Goal: Information Seeking & Learning: Learn about a topic

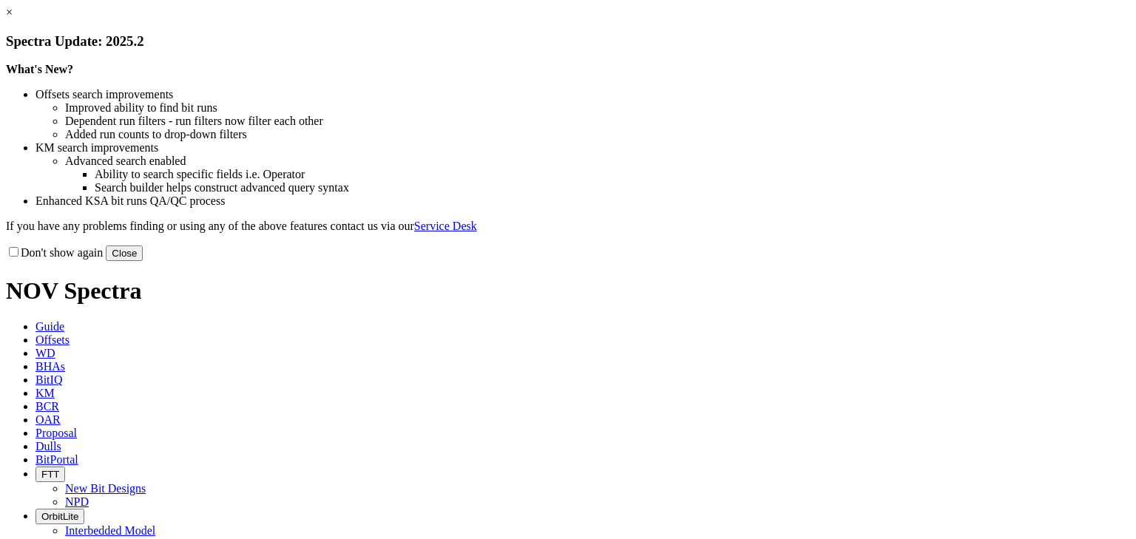
drag, startPoint x: 863, startPoint y: 402, endPoint x: 815, endPoint y: 366, distance: 60.2
click at [143, 261] on button "Close" at bounding box center [124, 254] width 37 height 16
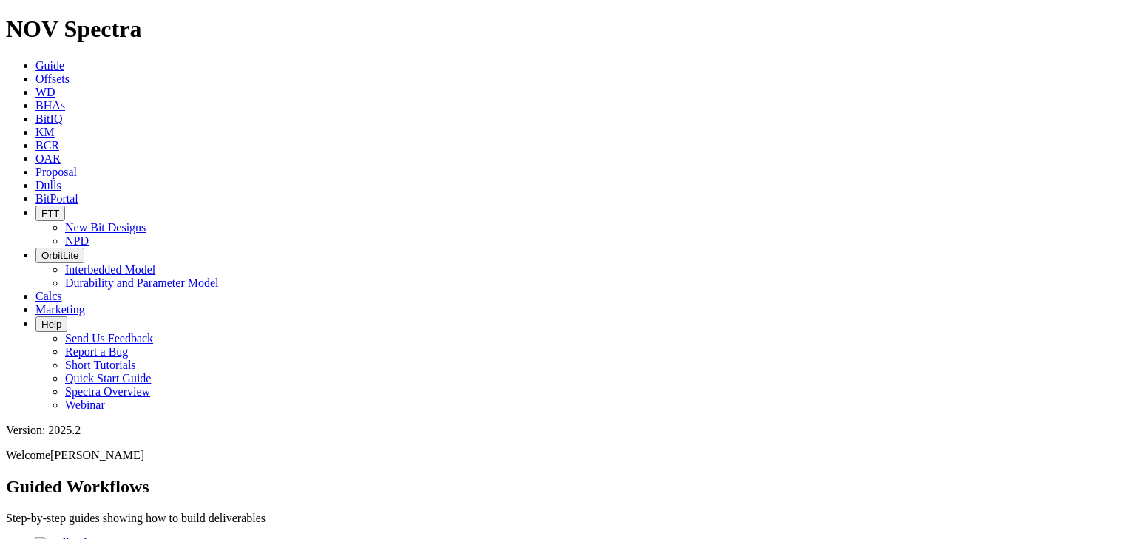
click at [70, 72] on span "Offsets" at bounding box center [52, 78] width 34 height 13
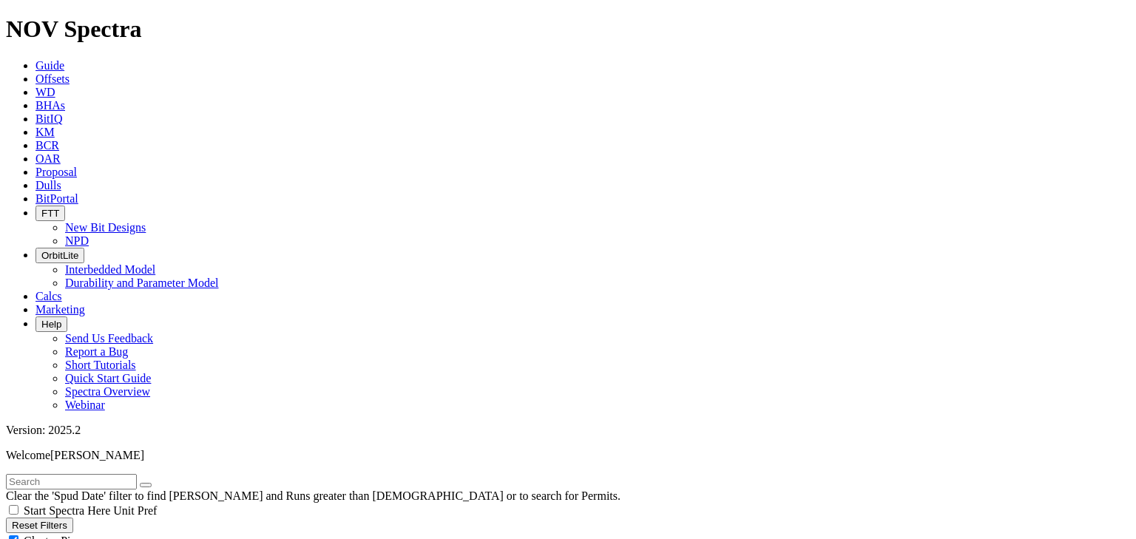
click at [148, 533] on div "Cluster Pins" at bounding box center [568, 540] width 1124 height 15
checkbox input "false"
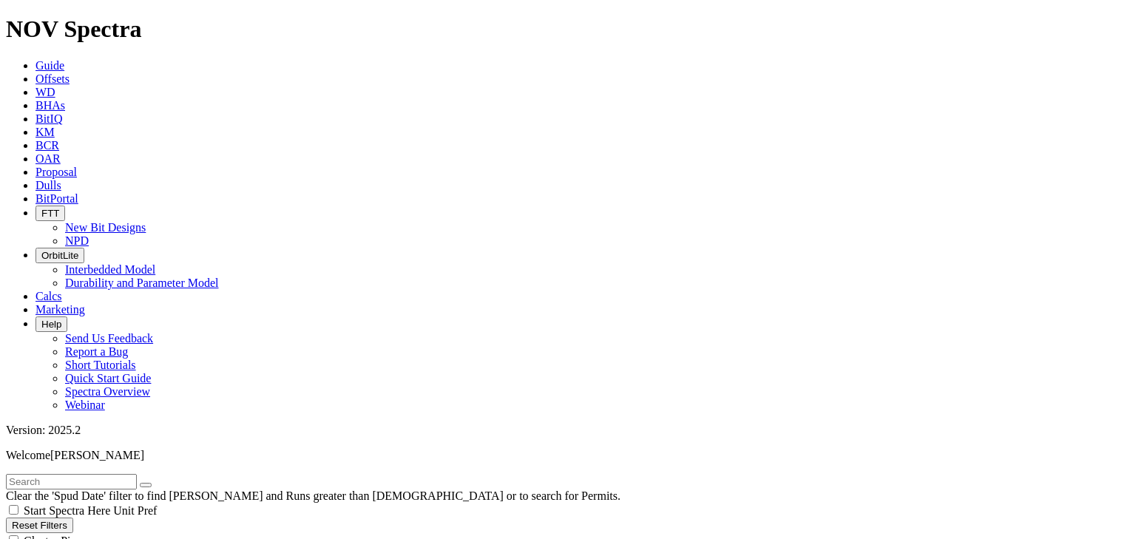
scroll to position [552, 0]
select select "12.25"
checkbox input "false"
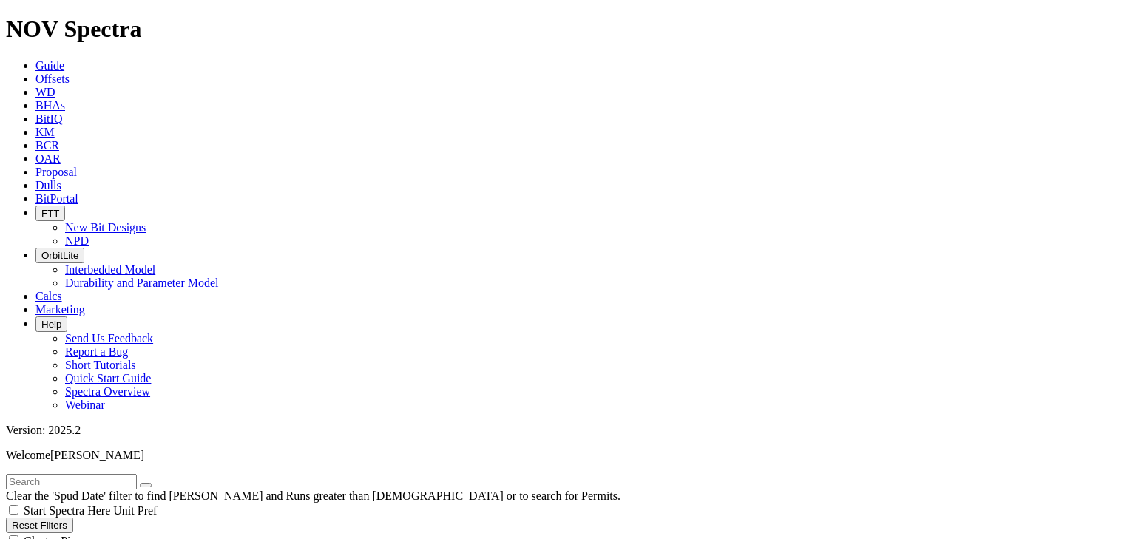
select select "? number:12.25 ?"
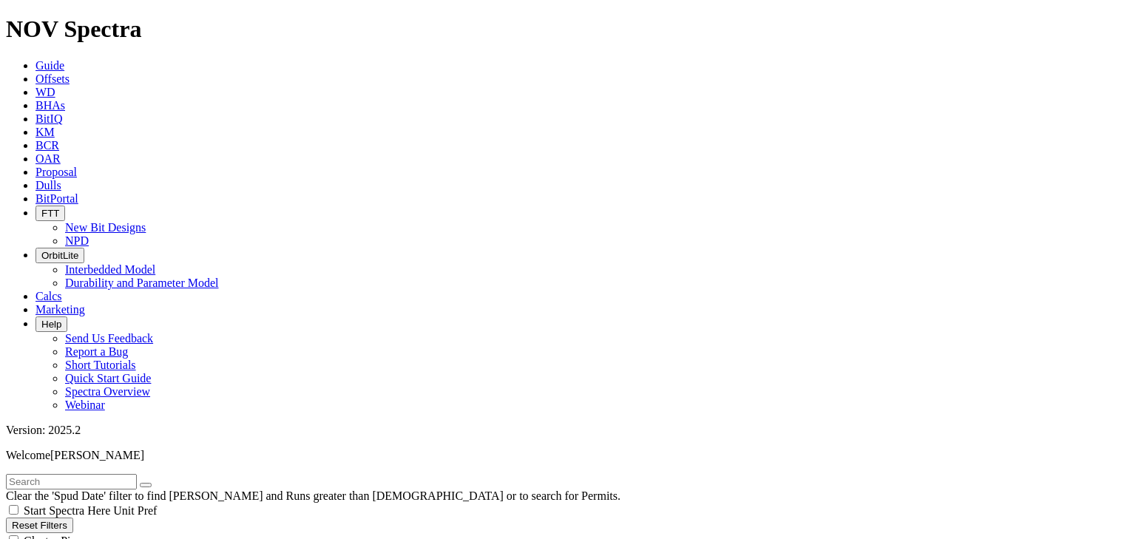
type input "300"
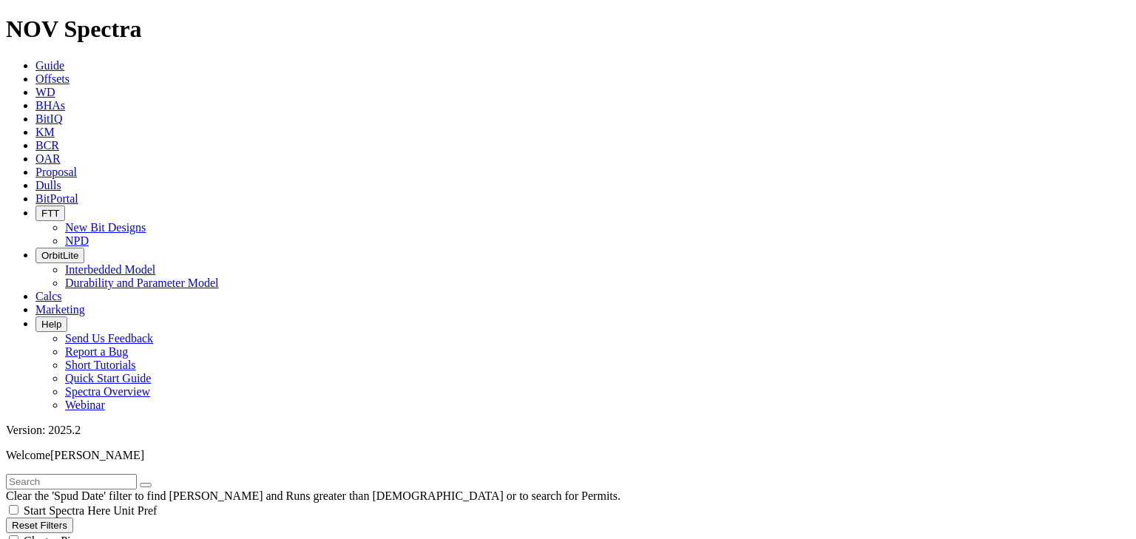
type input "3900"
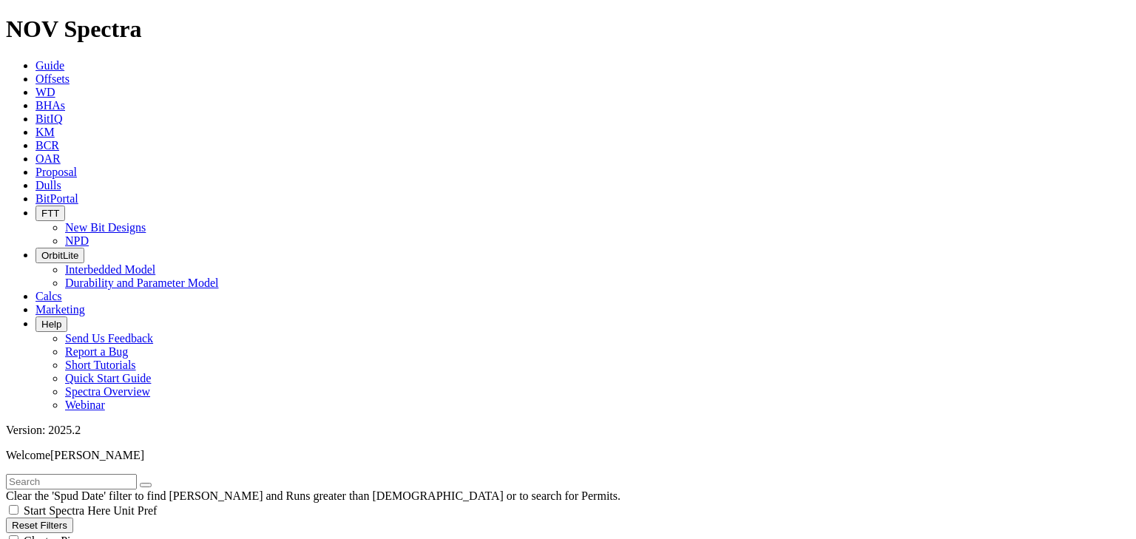
scroll to position [138, 0]
type input "4500"
drag, startPoint x: 58, startPoint y: 367, endPoint x: 45, endPoint y: 373, distance: 14.9
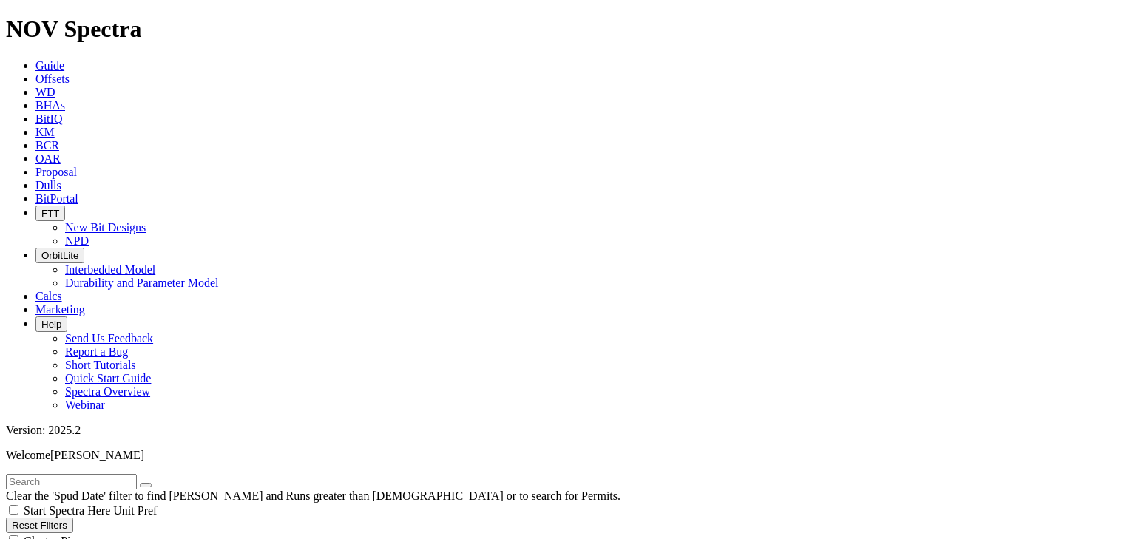
type input "[DATE]"
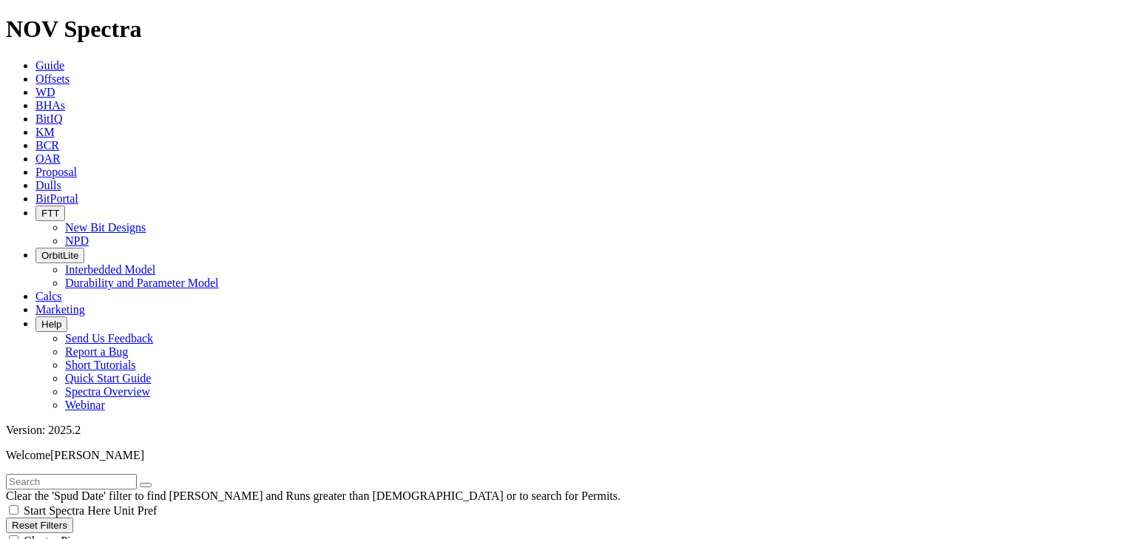
type input "400"
type input "3500"
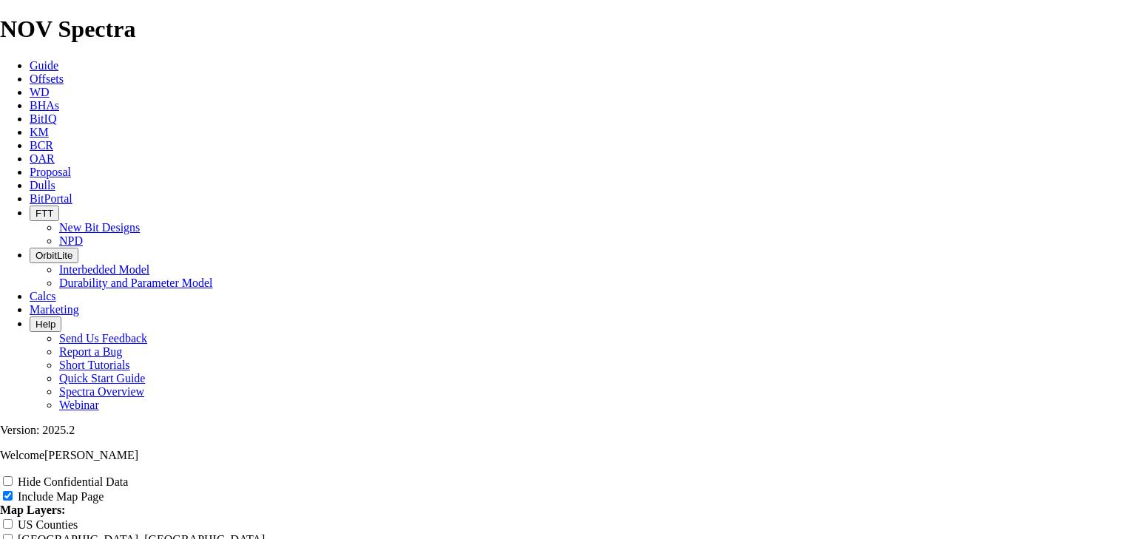
scroll to position [2208, 0]
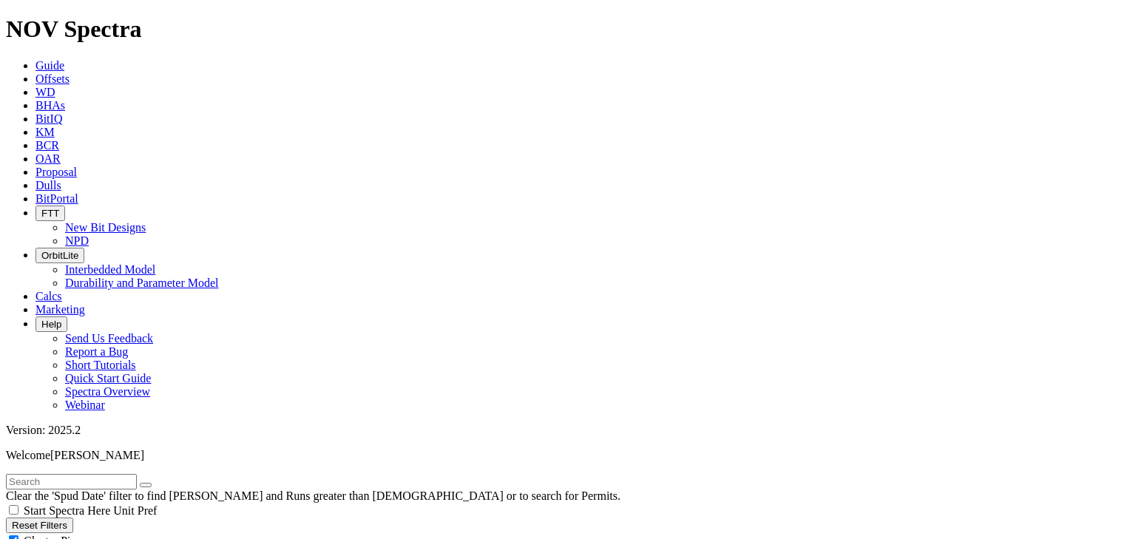
click at [148, 533] on div "Cluster Pins" at bounding box center [568, 540] width 1124 height 15
checkbox input "false"
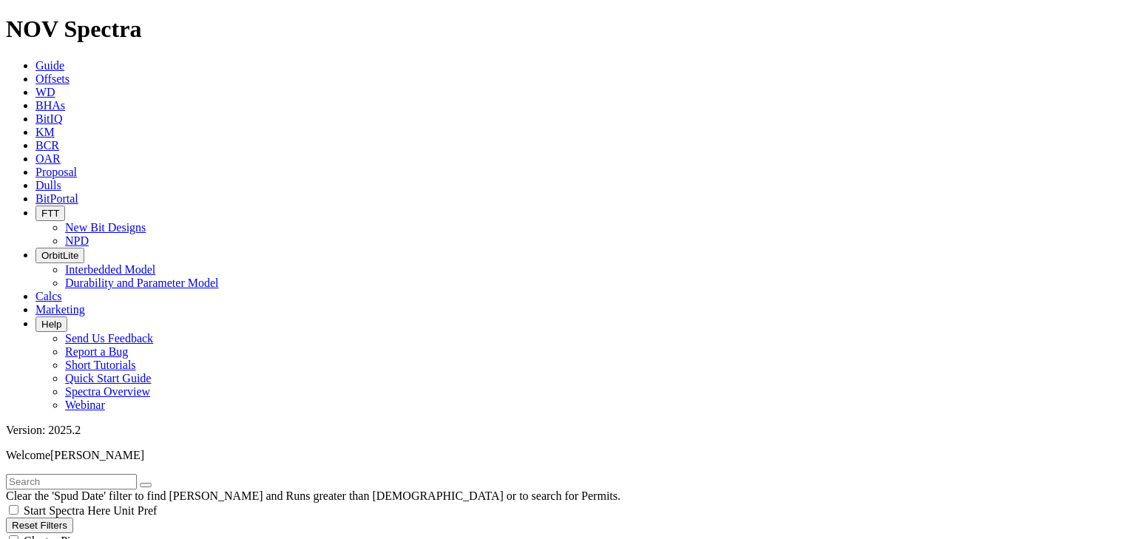
scroll to position [975, 0]
drag, startPoint x: 59, startPoint y: 508, endPoint x: 43, endPoint y: 513, distance: 17.1
type input "[DATE]"
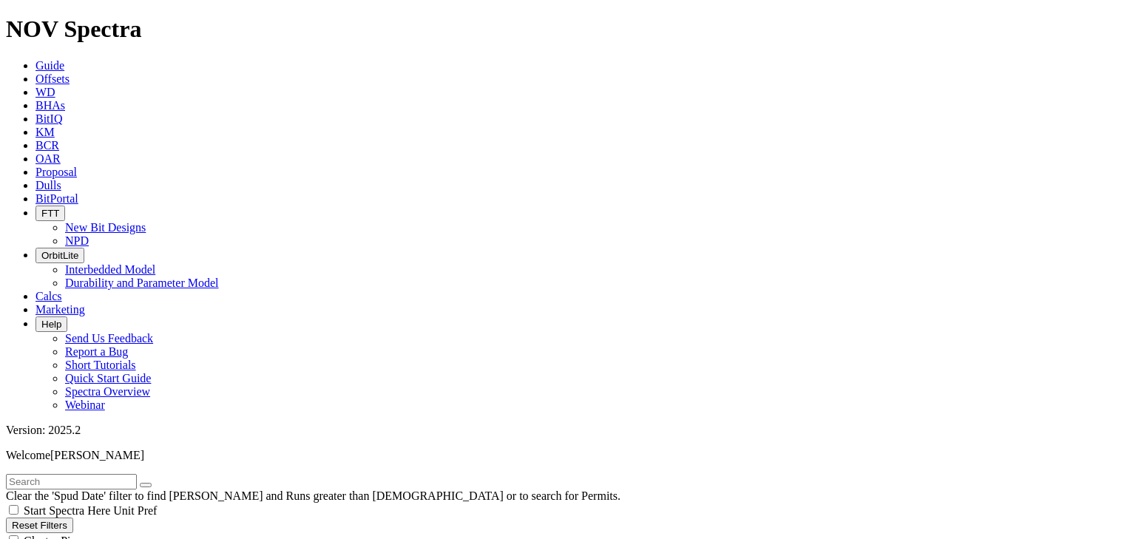
drag, startPoint x: 195, startPoint y: 345, endPoint x: 223, endPoint y: 342, distance: 29.1
type input "5000"
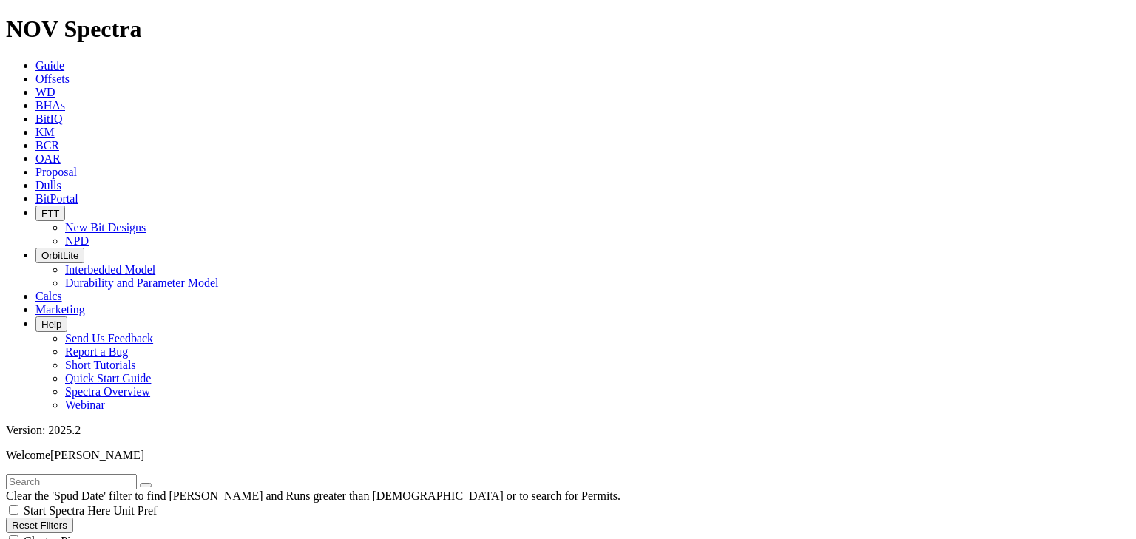
scroll to position [5193, 0]
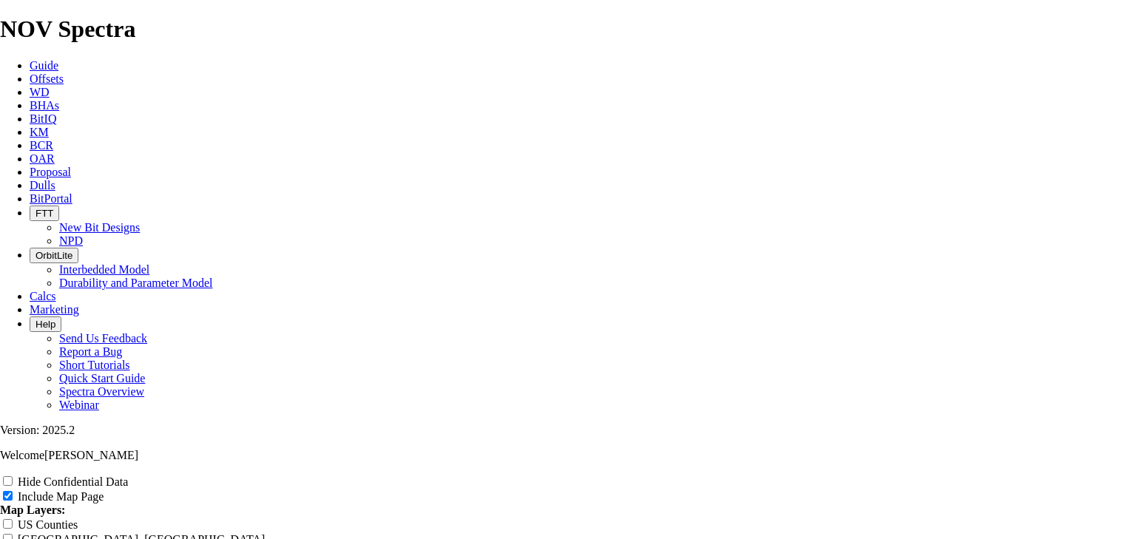
scroll to position [2347, 0]
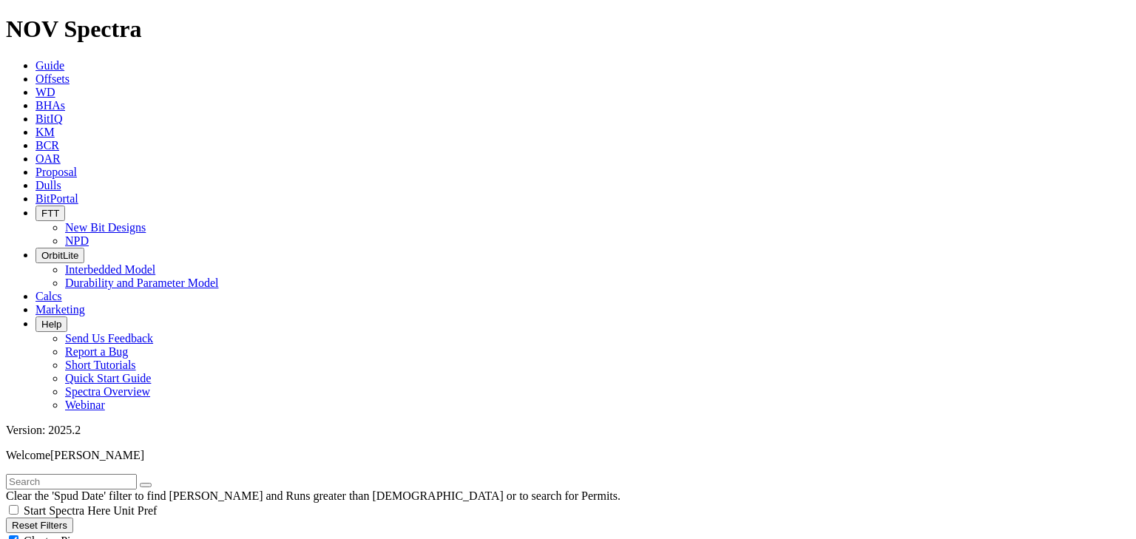
drag, startPoint x: 61, startPoint y: 504, endPoint x: 42, endPoint y: 504, distance: 18.5
type input "[DATE]"
drag, startPoint x: 148, startPoint y: 104, endPoint x: 133, endPoint y: 121, distance: 22.5
click at [148, 533] on div "Cluster Pins" at bounding box center [568, 540] width 1124 height 15
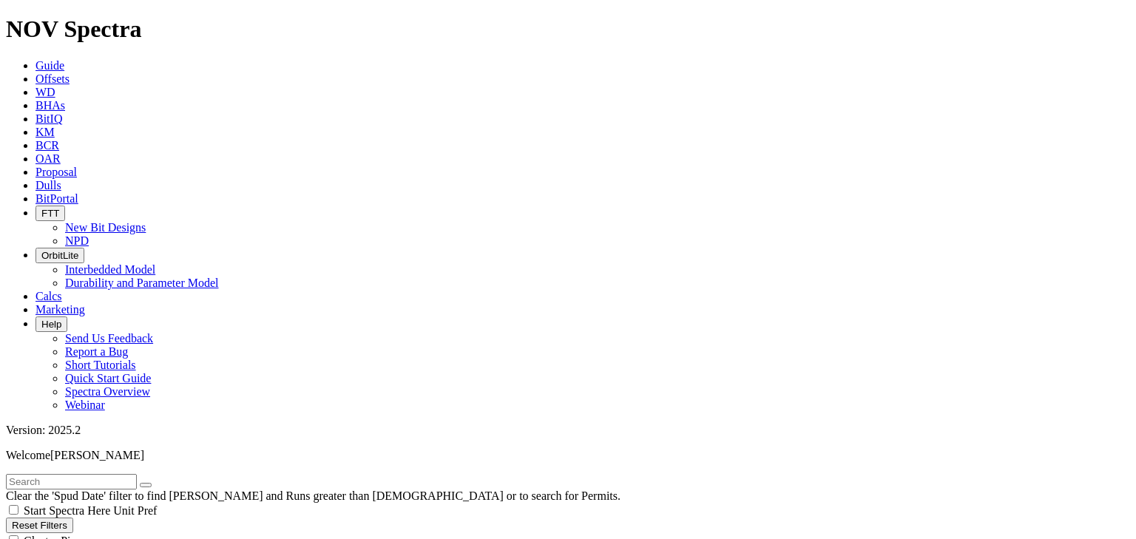
checkbox input "false"
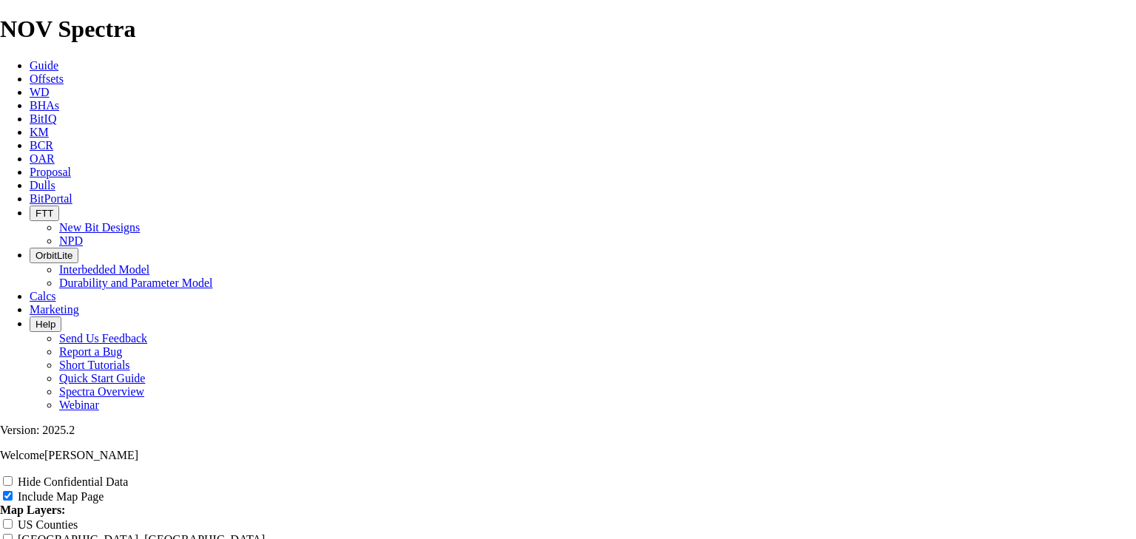
scroll to position [1104, 0]
click at [13, 519] on input "US Counties" at bounding box center [8, 524] width 10 height 10
checkbox input "true"
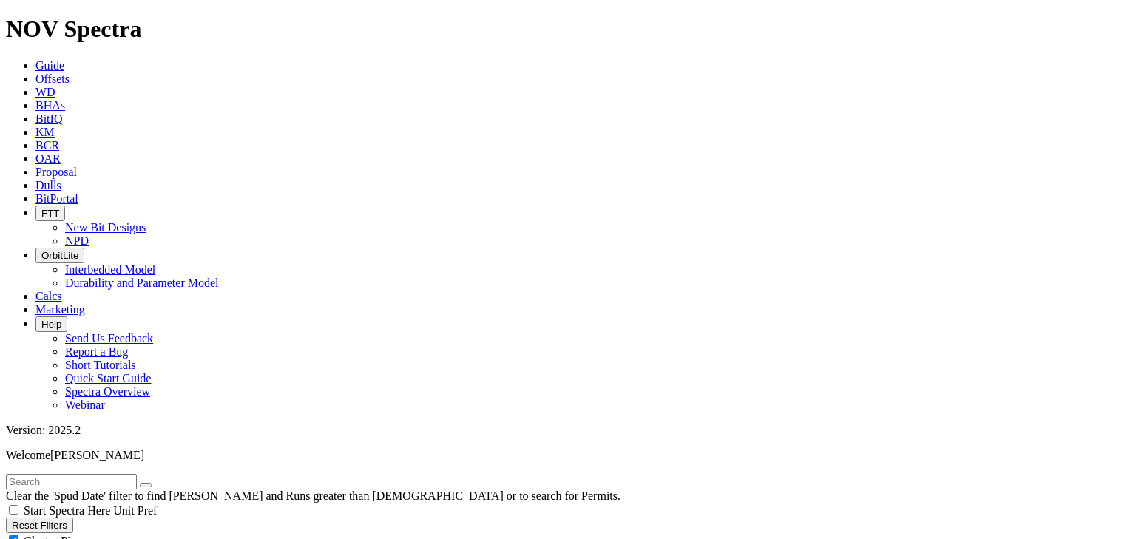
scroll to position [1104, 0]
drag, startPoint x: 100, startPoint y: 346, endPoint x: 82, endPoint y: 346, distance: 17.7
type input "5000"
type input "390000"
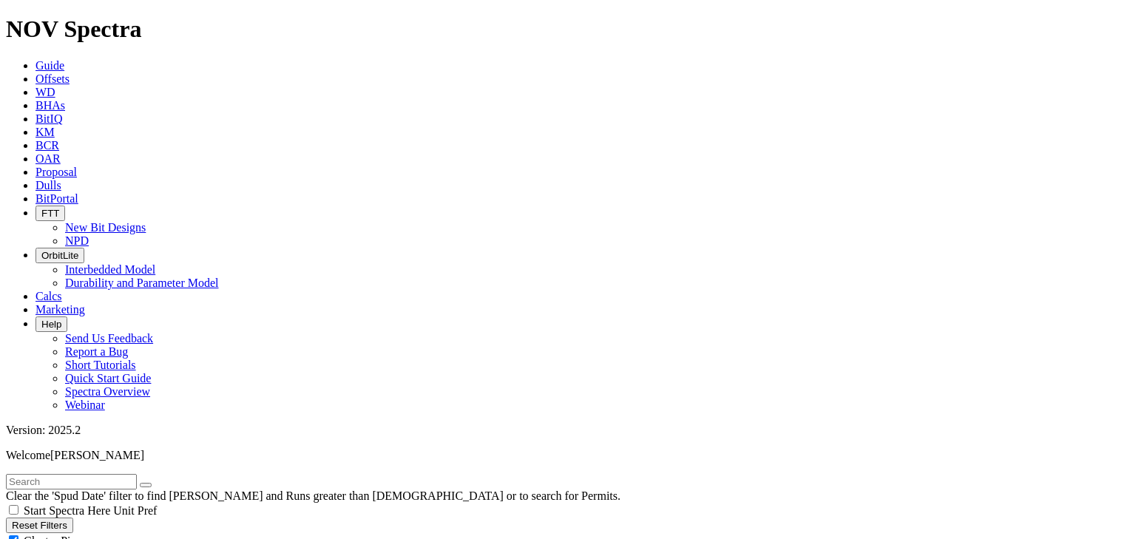
drag, startPoint x: 82, startPoint y: 346, endPoint x: 120, endPoint y: 353, distance: 38.3
type input "3900"
drag, startPoint x: 186, startPoint y: 345, endPoint x: 257, endPoint y: 346, distance: 71.0
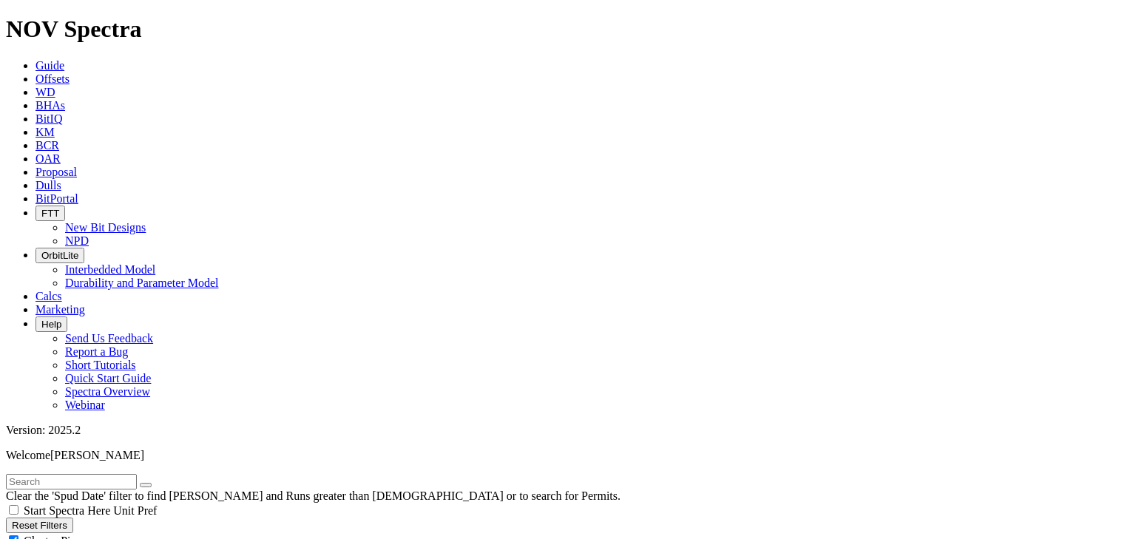
scroll to position [138, 0]
type input "5000"
click at [147, 533] on div "Cluster Pins" at bounding box center [568, 540] width 1124 height 15
checkbox input "false"
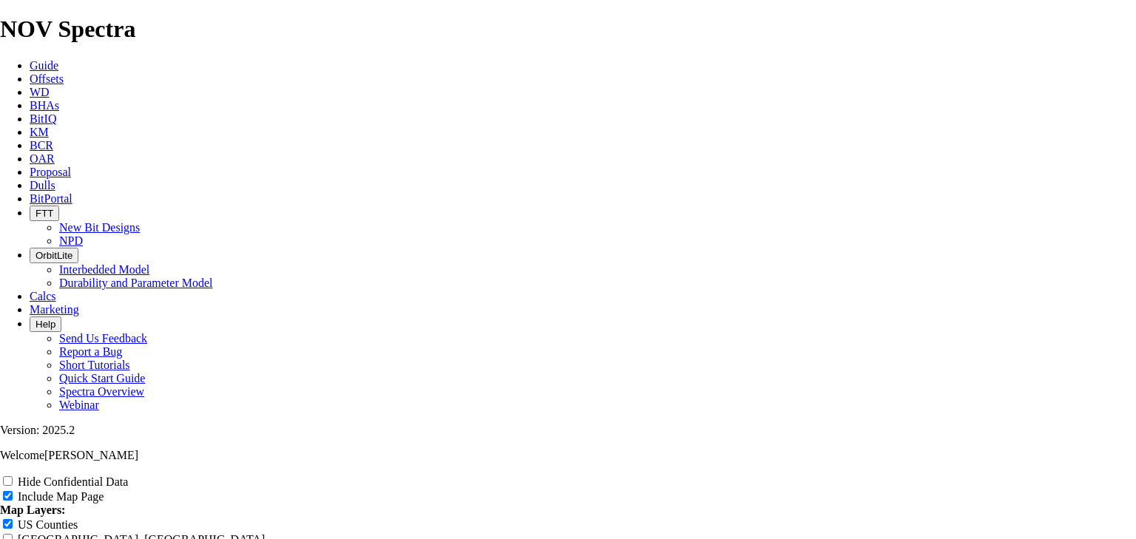
scroll to position [1794, 0]
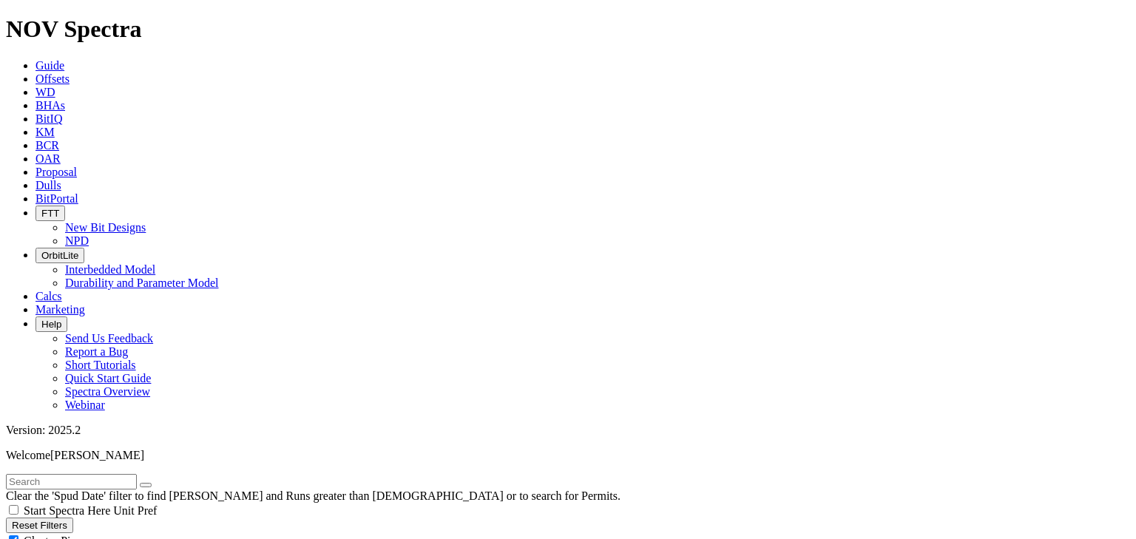
scroll to position [1104, 0]
drag, startPoint x: 87, startPoint y: 346, endPoint x: 124, endPoint y: 350, distance: 37.9
type input "4000"
drag, startPoint x: 222, startPoint y: 344, endPoint x: 189, endPoint y: 346, distance: 33.4
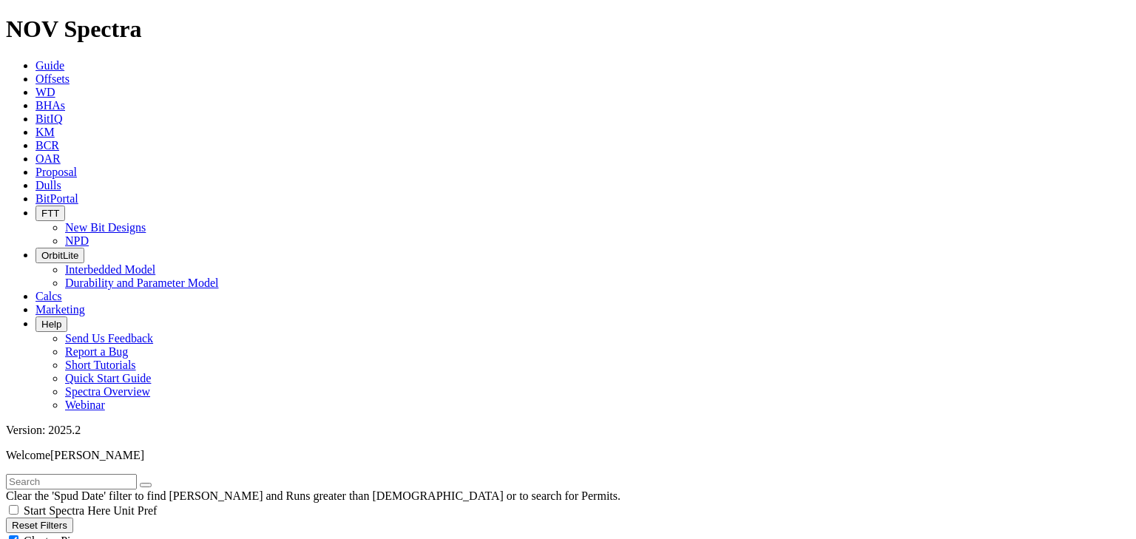
select select
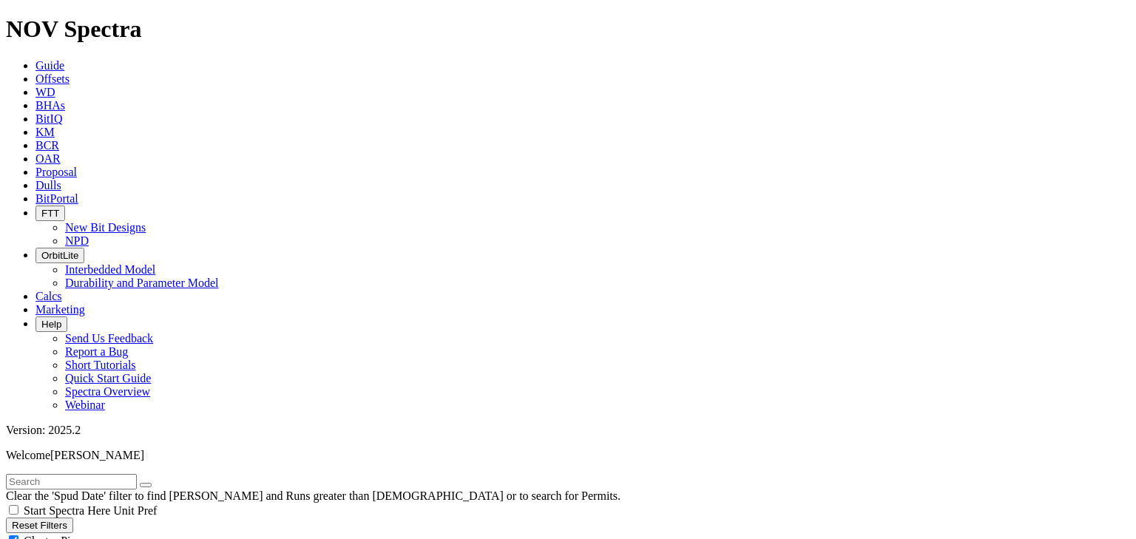
drag, startPoint x: 100, startPoint y: 471, endPoint x: 111, endPoint y: 472, distance: 11.1
drag, startPoint x: 100, startPoint y: 468, endPoint x: 127, endPoint y: 468, distance: 27.4
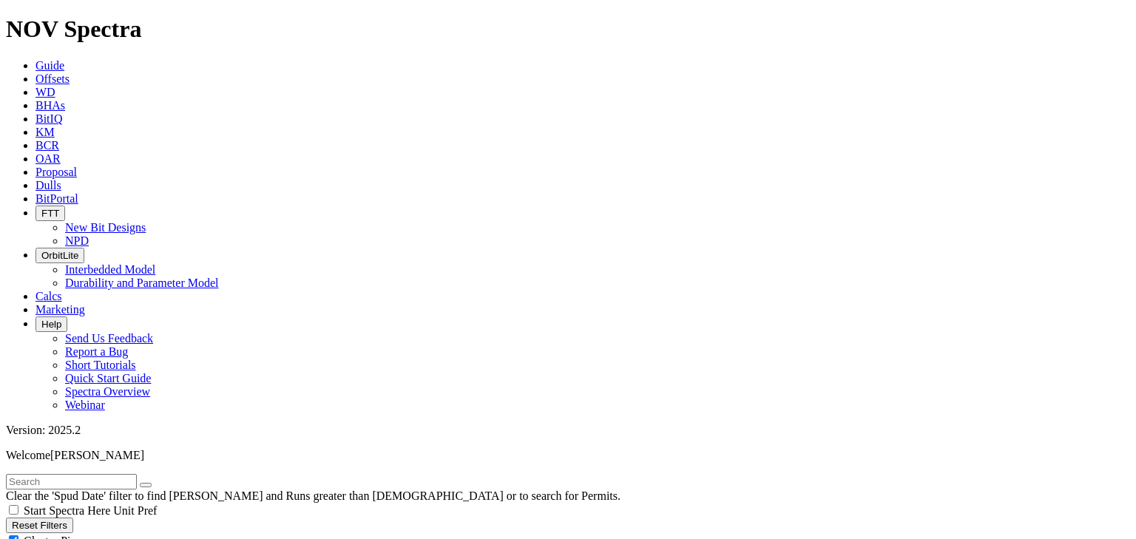
scroll to position [13472, 0]
drag, startPoint x: 101, startPoint y: 465, endPoint x: 121, endPoint y: 467, distance: 20.0
drag, startPoint x: 104, startPoint y: 467, endPoint x: 112, endPoint y: 468, distance: 8.3
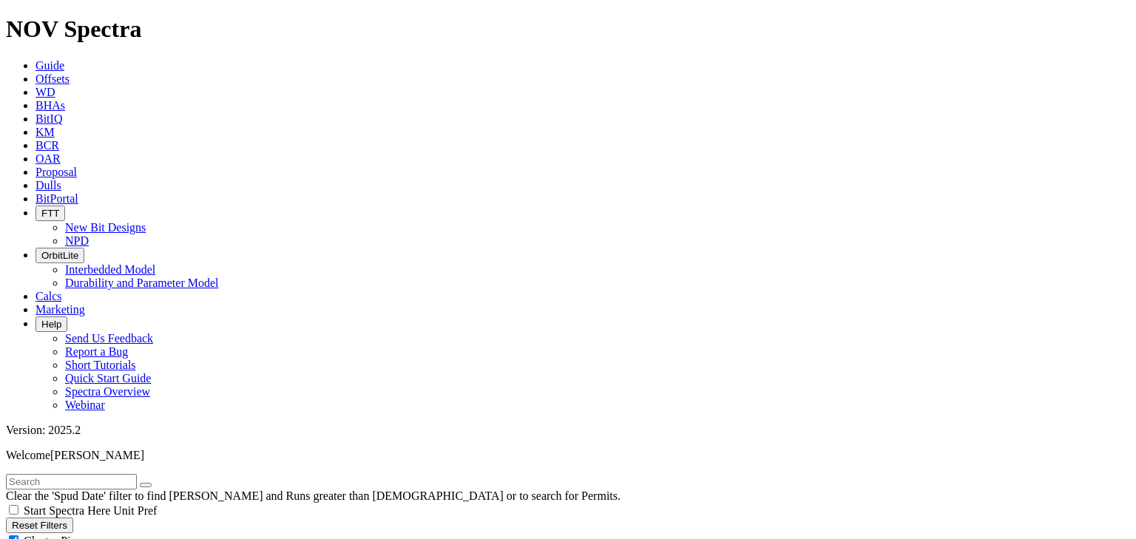
drag, startPoint x: 99, startPoint y: 465, endPoint x: 112, endPoint y: 467, distance: 13.5
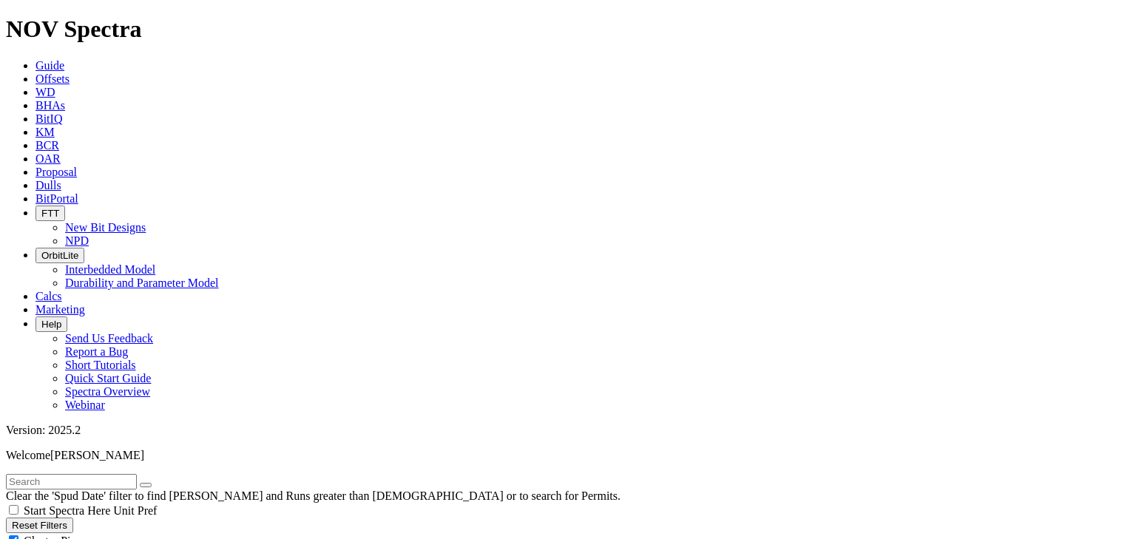
type input "495"
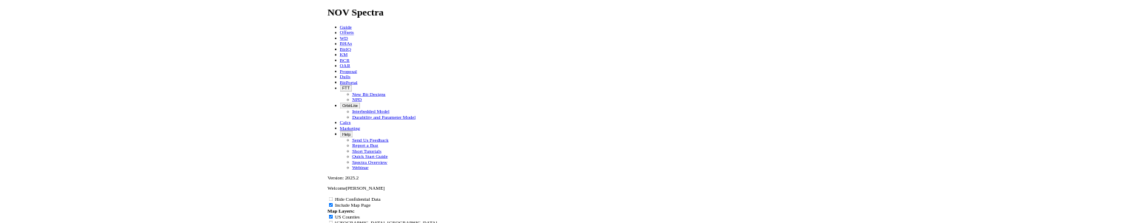
scroll to position [1932, 0]
